Goal: Task Accomplishment & Management: Use online tool/utility

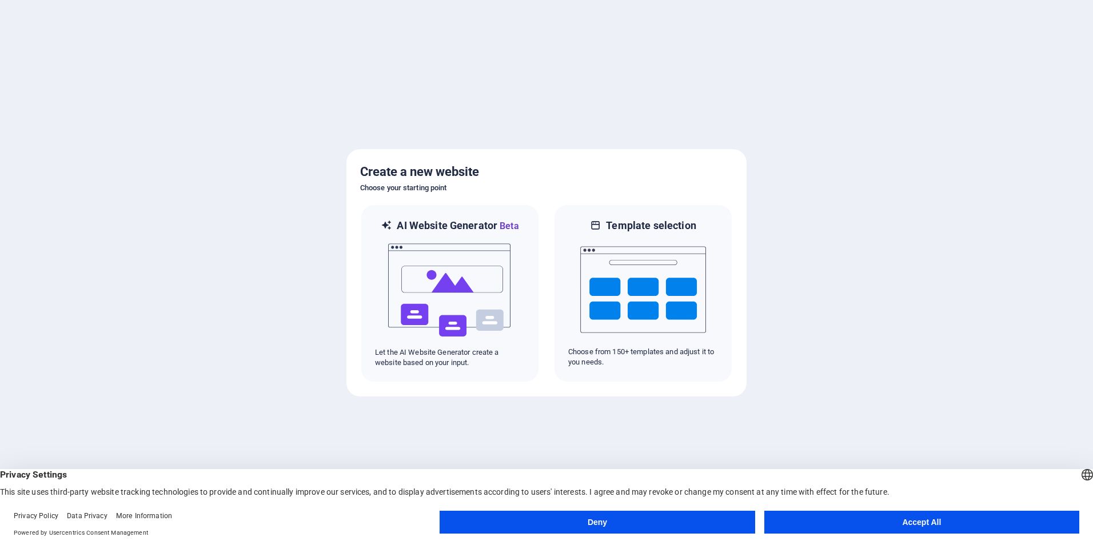
click at [794, 515] on button "Accept All" at bounding box center [921, 522] width 315 height 23
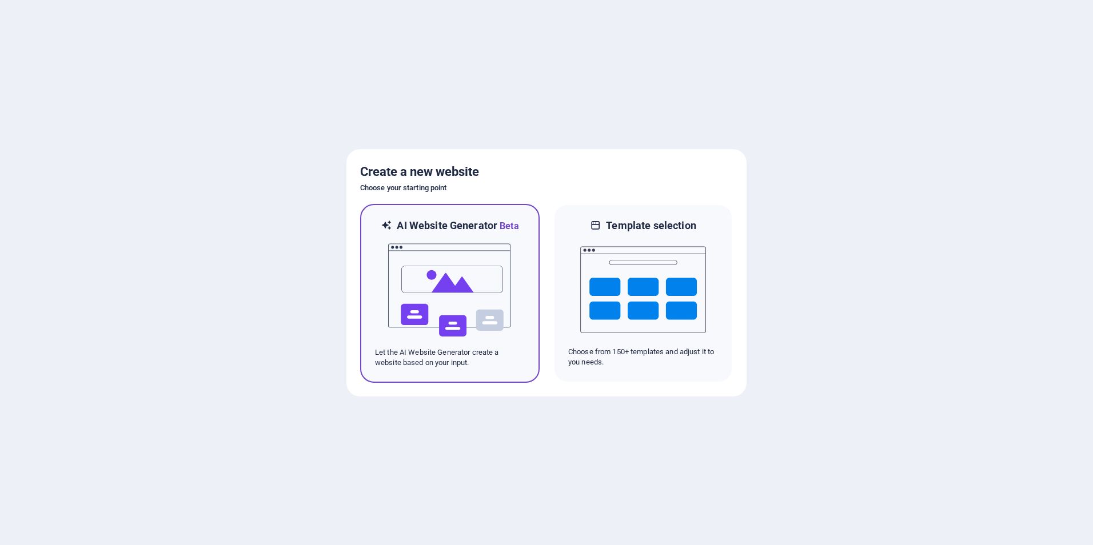
click at [462, 317] on img at bounding box center [450, 290] width 126 height 114
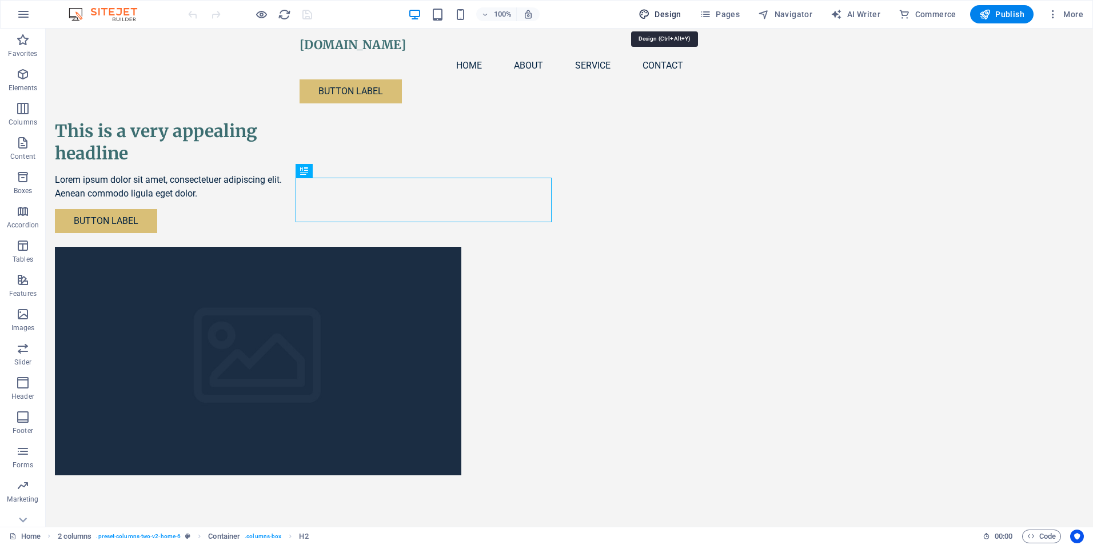
drag, startPoint x: 668, startPoint y: 12, endPoint x: 703, endPoint y: 19, distance: 35.0
click at [668, 12] on span "Design" at bounding box center [660, 14] width 43 height 11
select select "px"
select select "200"
select select "px"
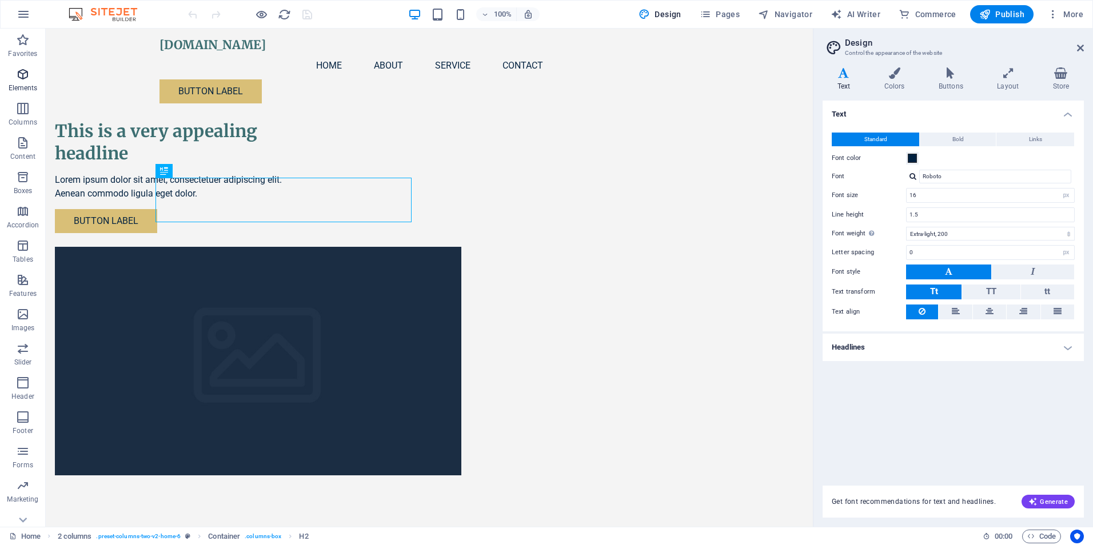
click at [26, 84] on p "Elements" at bounding box center [23, 87] width 29 height 9
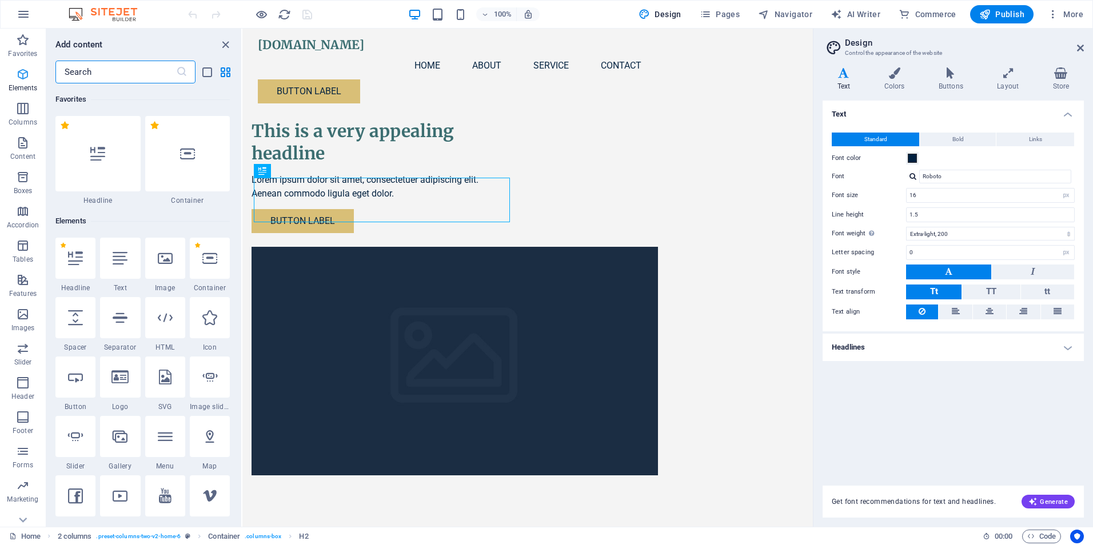
scroll to position [122, 0]
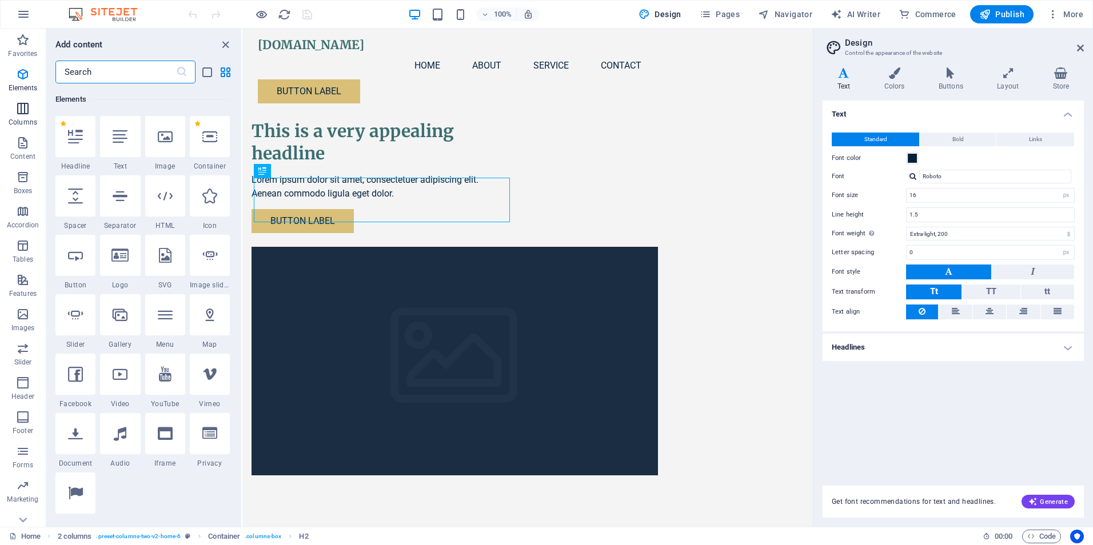
click at [22, 119] on p "Columns" at bounding box center [23, 122] width 29 height 9
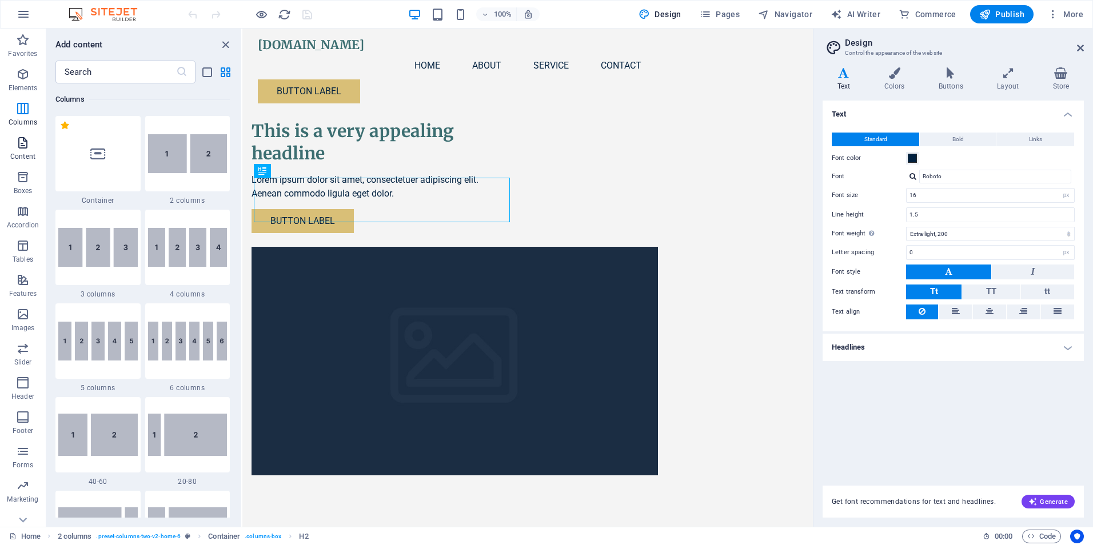
click at [22, 151] on span "Content" at bounding box center [23, 149] width 46 height 27
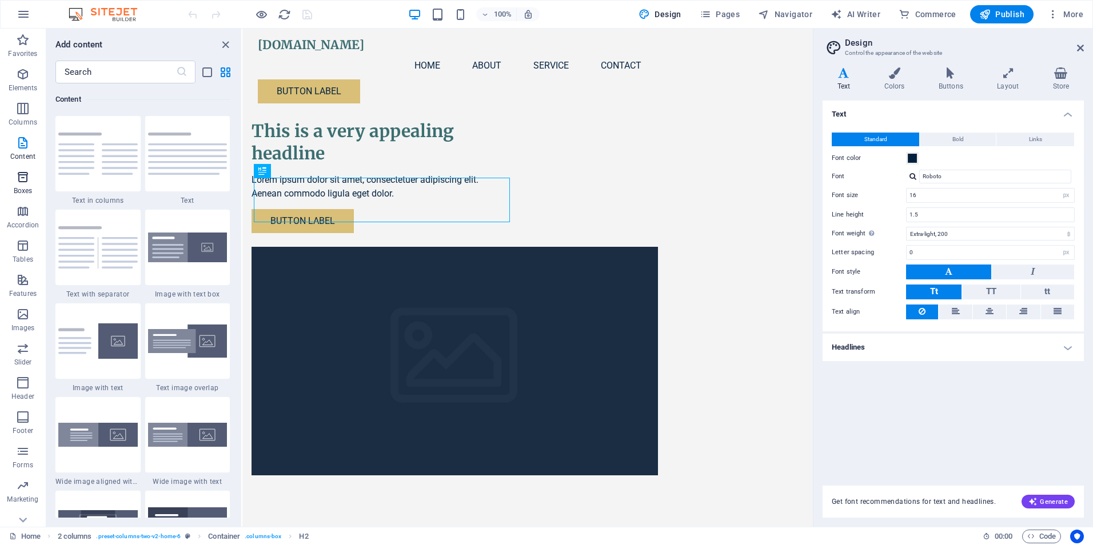
click at [21, 180] on icon "button" at bounding box center [23, 177] width 14 height 14
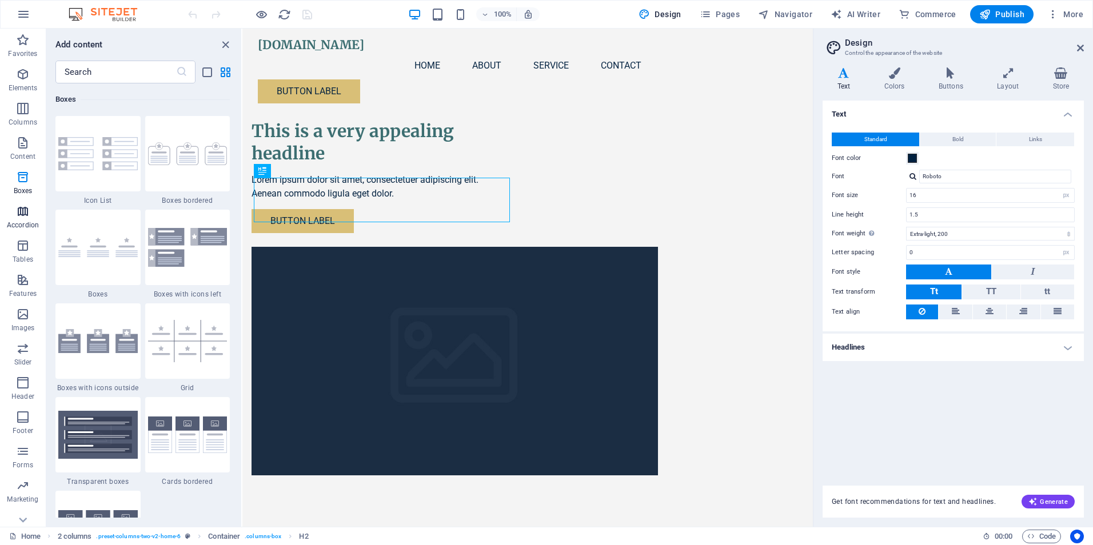
click at [22, 218] on span "Accordion" at bounding box center [23, 218] width 46 height 27
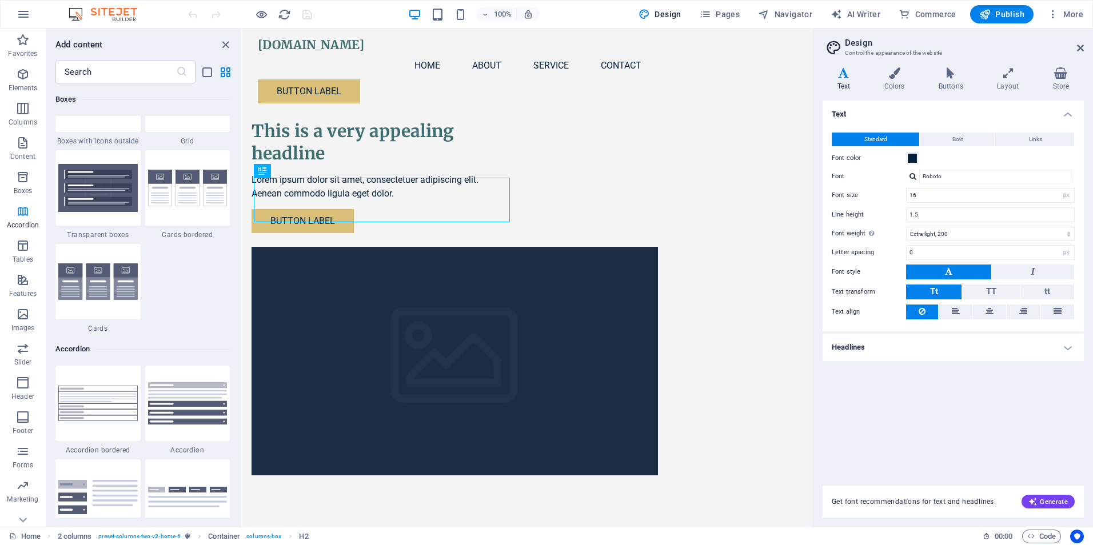
scroll to position [3650, 0]
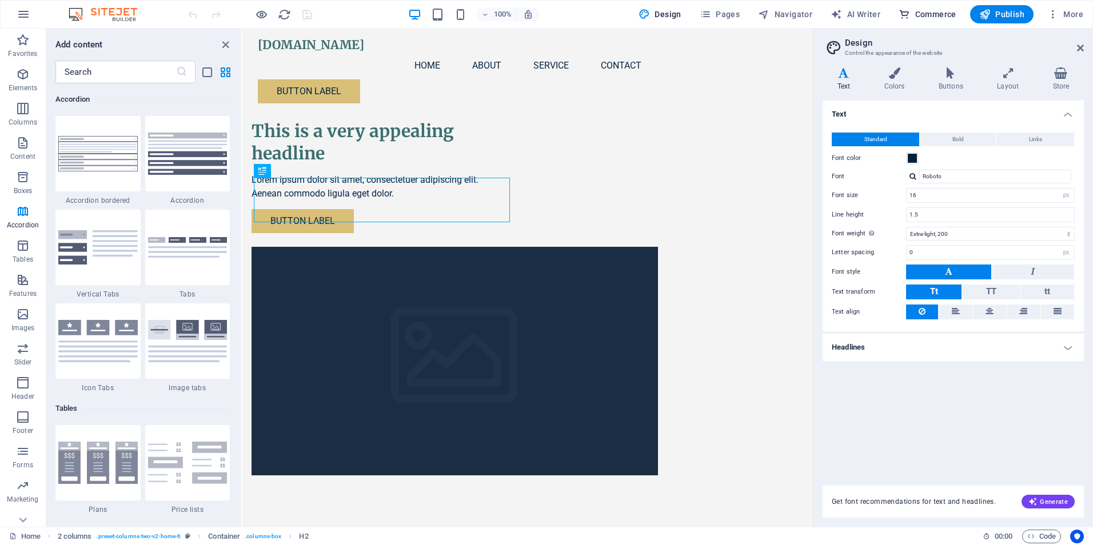
click at [940, 10] on span "Commerce" at bounding box center [928, 14] width 58 height 11
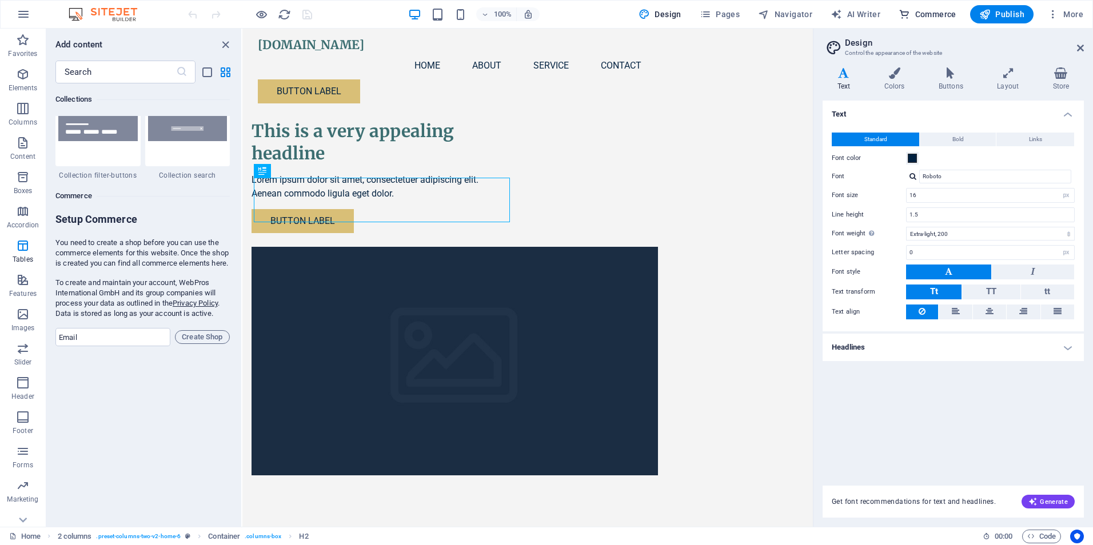
scroll to position [11017, 0]
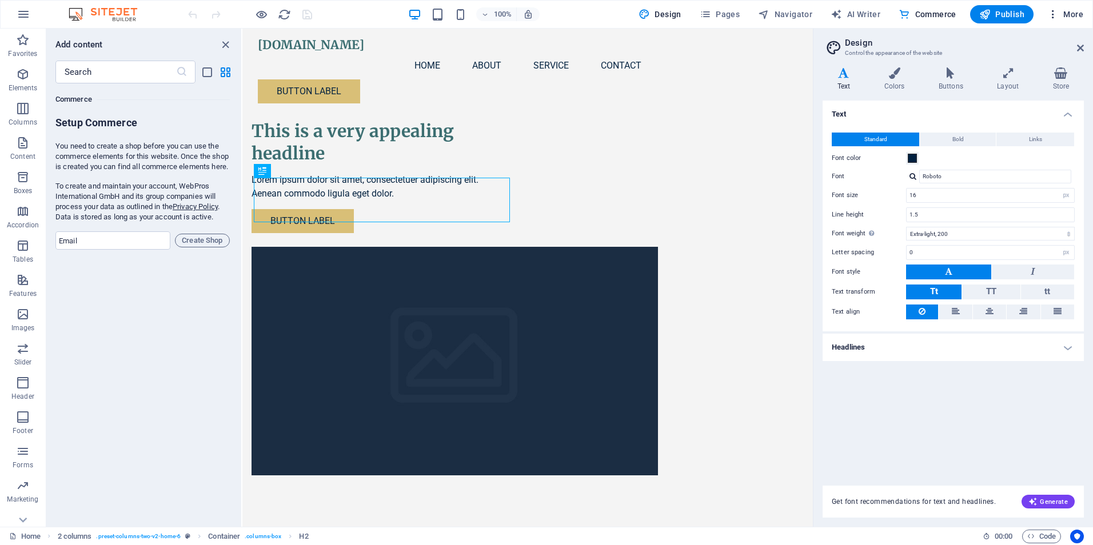
click at [1065, 16] on span "More" at bounding box center [1065, 14] width 36 height 11
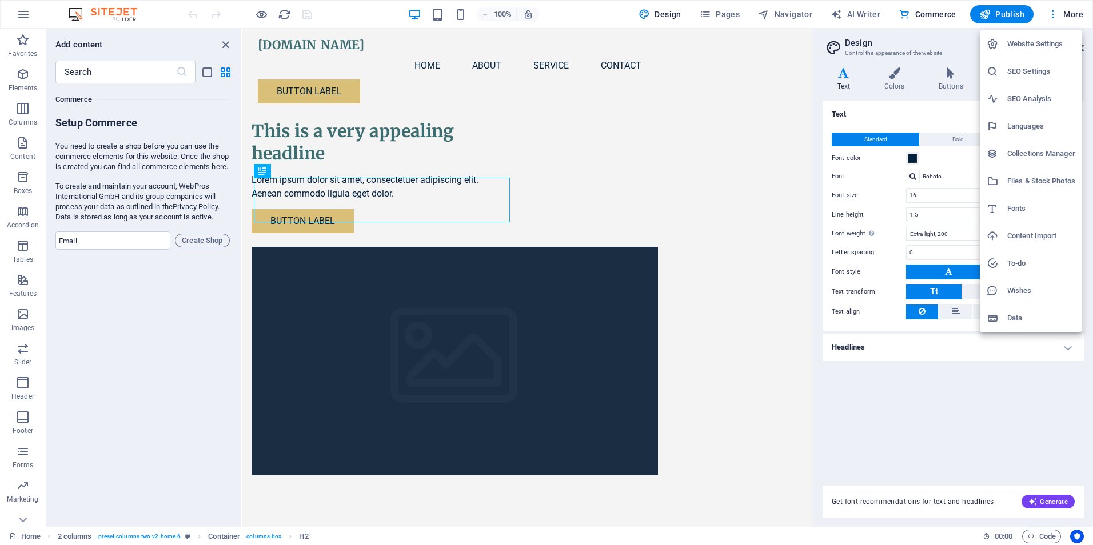
click at [103, 13] on div at bounding box center [546, 272] width 1093 height 545
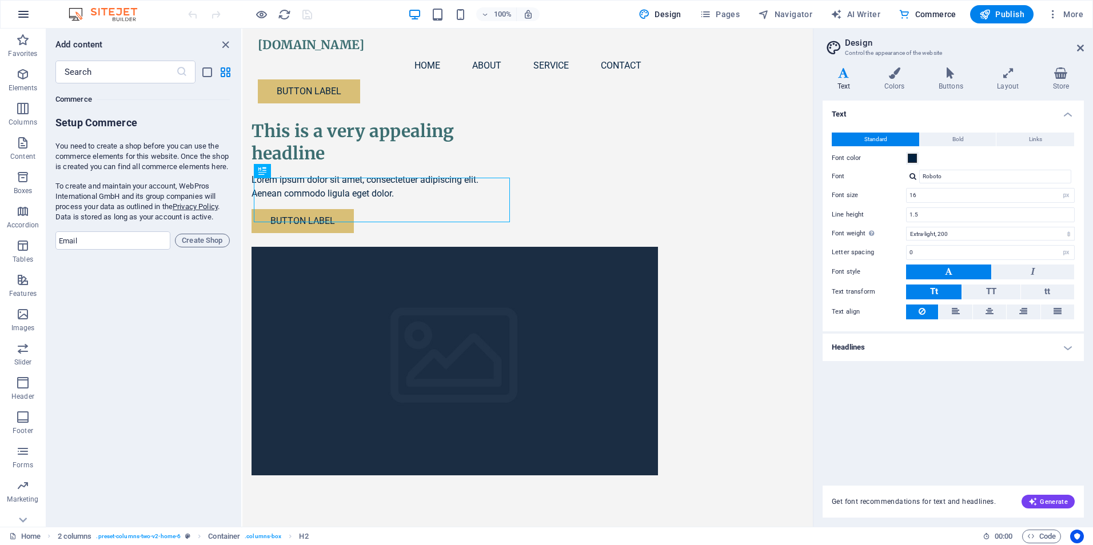
click at [26, 21] on button "button" at bounding box center [23, 14] width 27 height 27
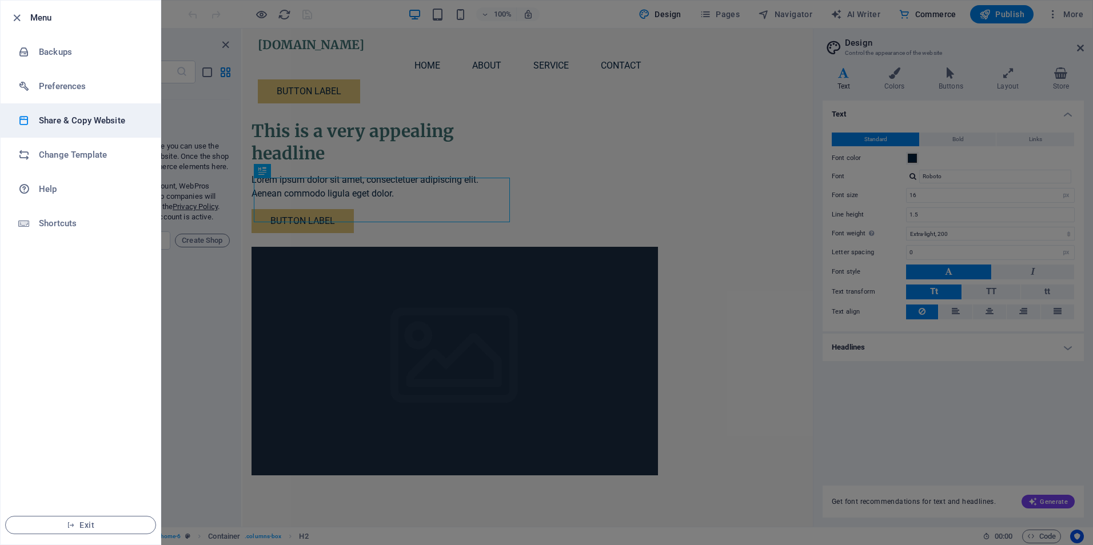
click at [88, 122] on h6 "Share & Copy Website" at bounding box center [92, 121] width 106 height 14
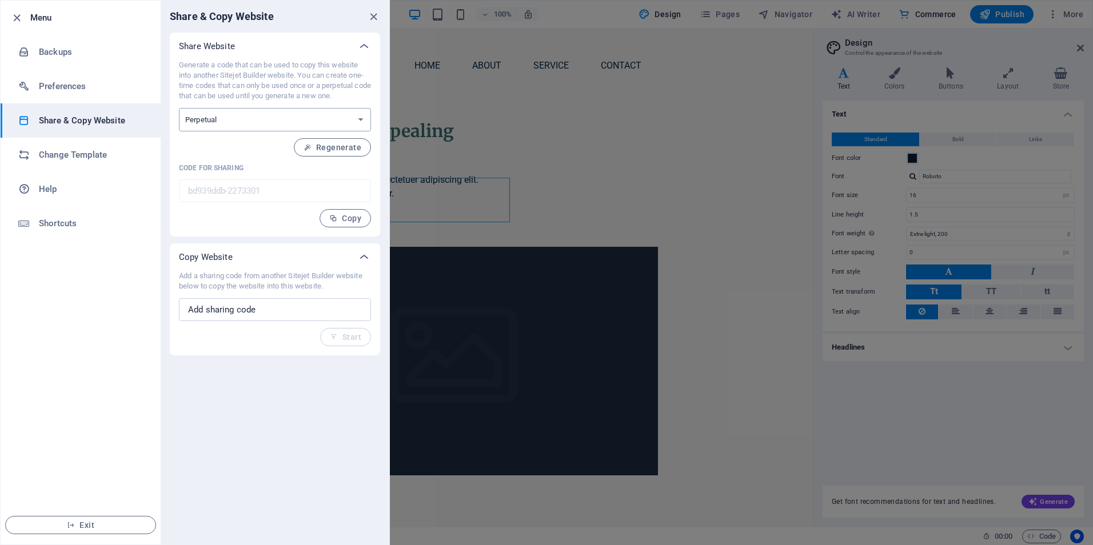
click at [362, 121] on select "One-time Perpetual" at bounding box center [275, 119] width 192 height 23
click at [179, 108] on select "One-time Perpetual" at bounding box center [275, 119] width 192 height 23
click at [369, 15] on icon "close" at bounding box center [373, 16] width 13 height 13
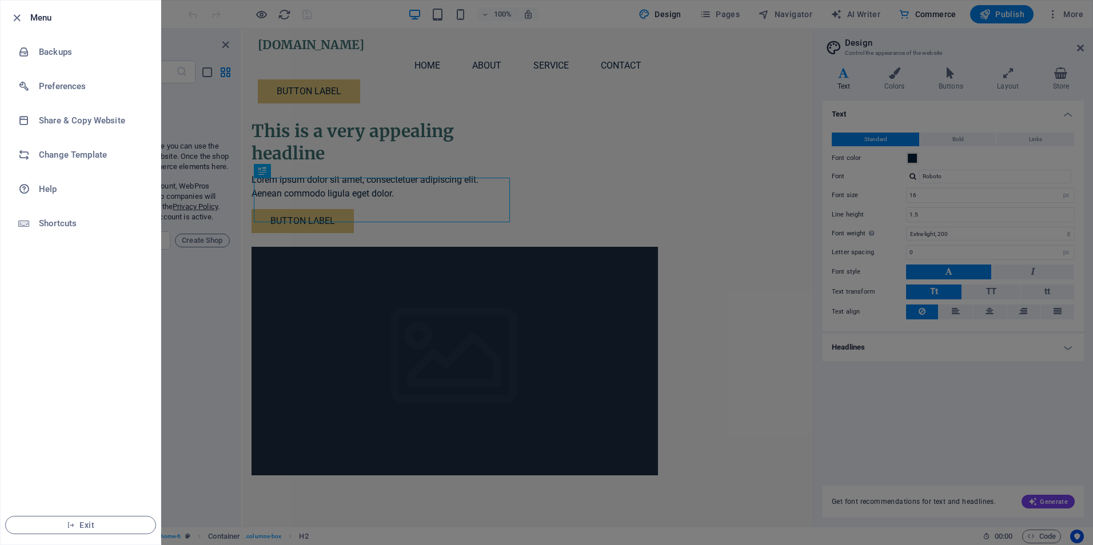
click at [875, 441] on div at bounding box center [546, 272] width 1093 height 545
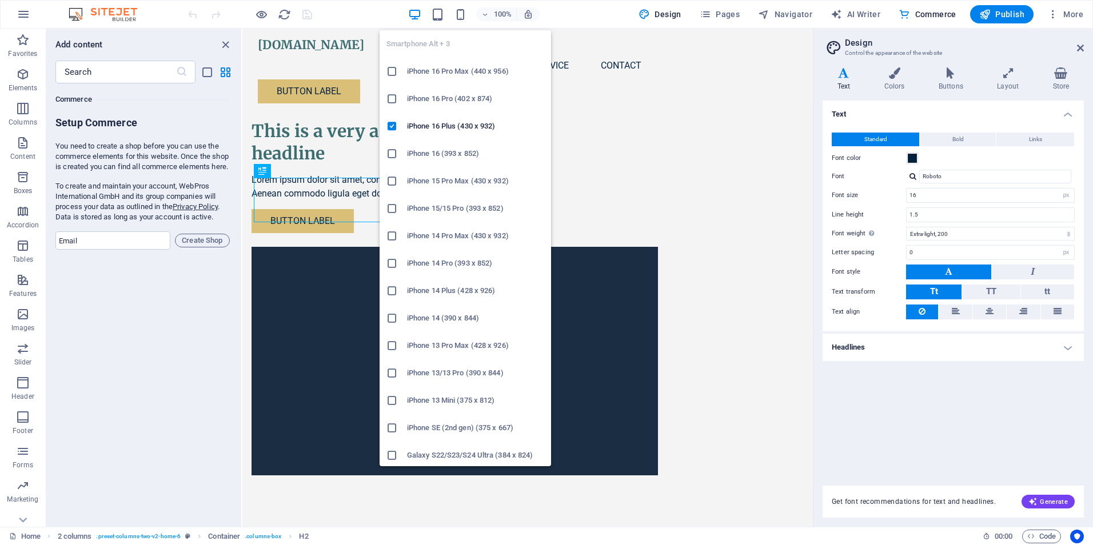
click at [456, 81] on li "iPhone 16 Pro Max (440 x 956)" at bounding box center [466, 71] width 172 height 27
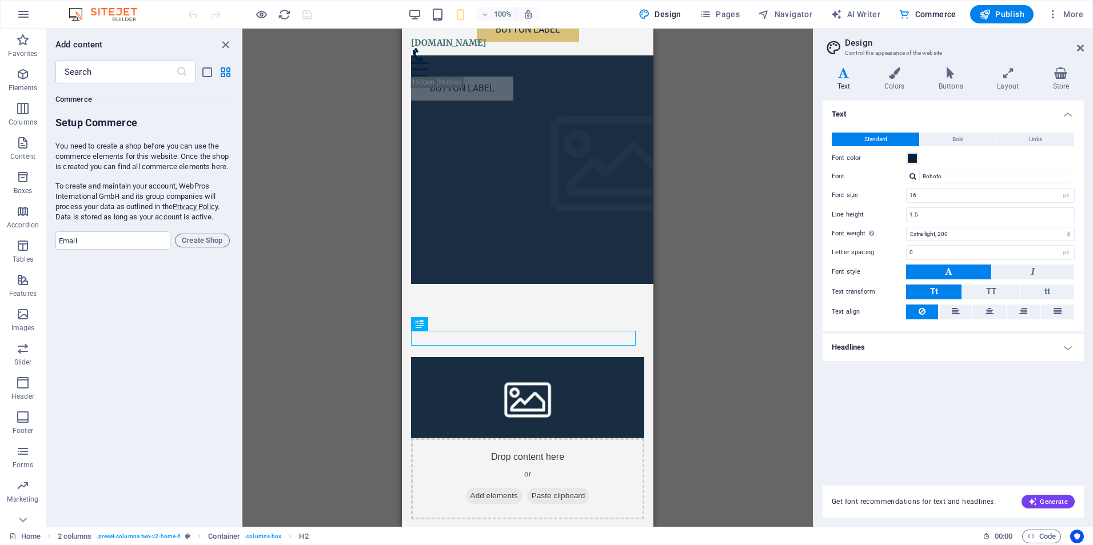
scroll to position [0, 0]
